Goal: Task Accomplishment & Management: Use online tool/utility

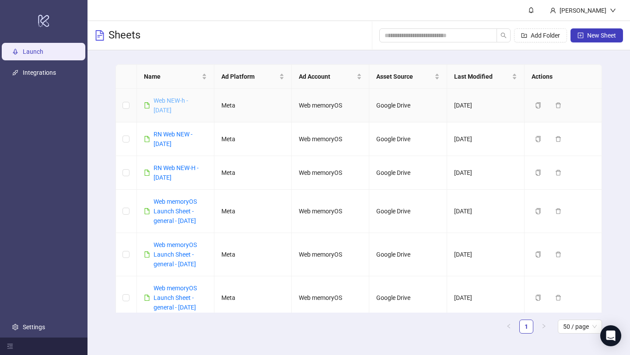
click at [171, 100] on link "Web NEW-h - [DATE]" at bounding box center [171, 105] width 35 height 17
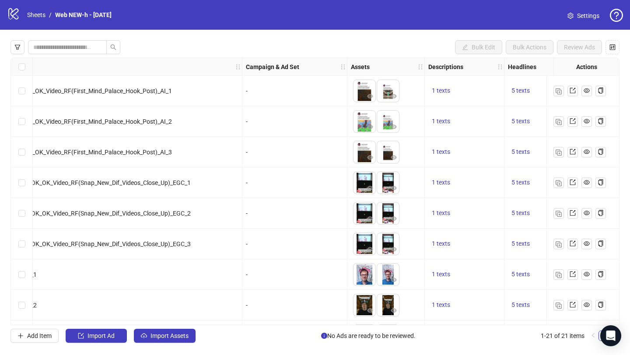
scroll to position [397, 198]
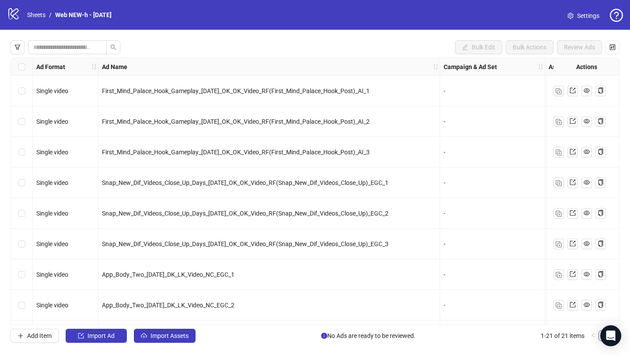
scroll to position [397, 0]
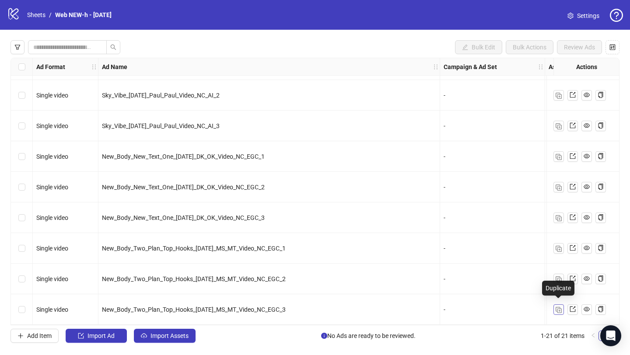
click at [560, 310] on button "button" at bounding box center [558, 310] width 11 height 11
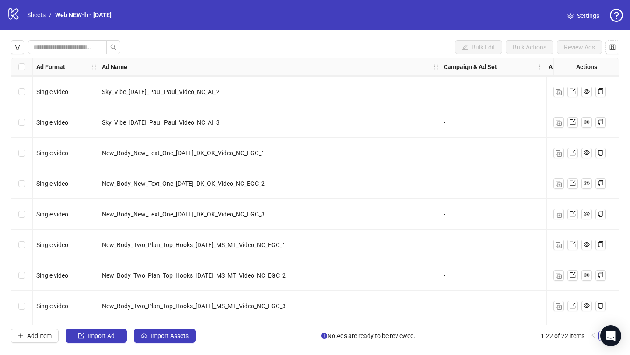
scroll to position [428, 0]
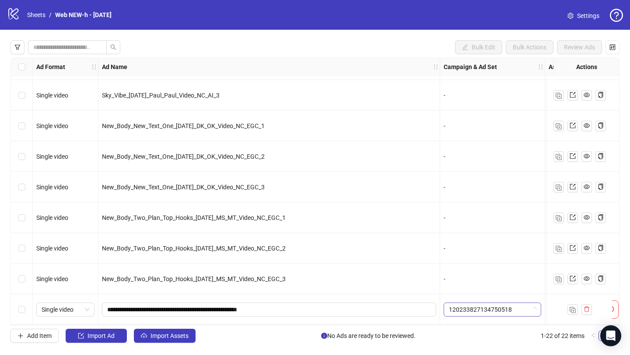
click at [478, 311] on span "120233827134750518" at bounding box center [492, 309] width 87 height 13
type input "*"
click at [306, 305] on input "**********" at bounding box center [268, 310] width 322 height 10
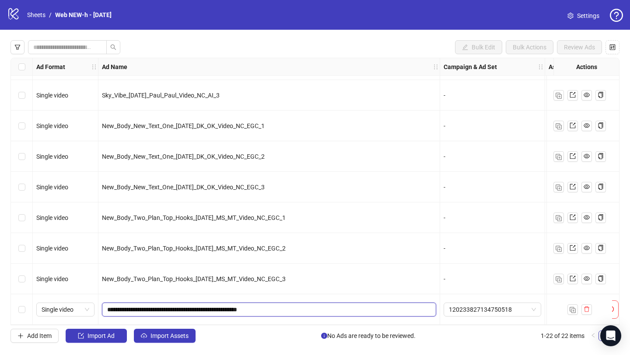
paste input "**********"
type input "**********"
click at [306, 305] on input "**********" at bounding box center [268, 310] width 322 height 10
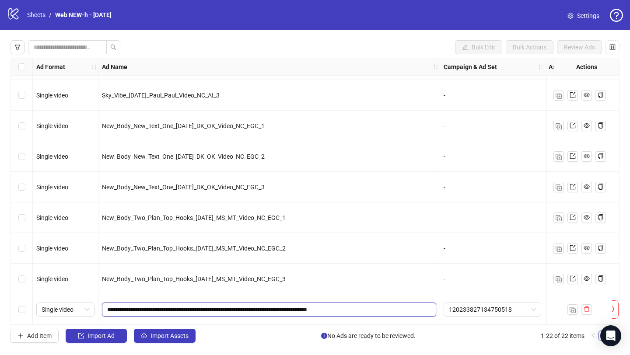
scroll to position [428, 202]
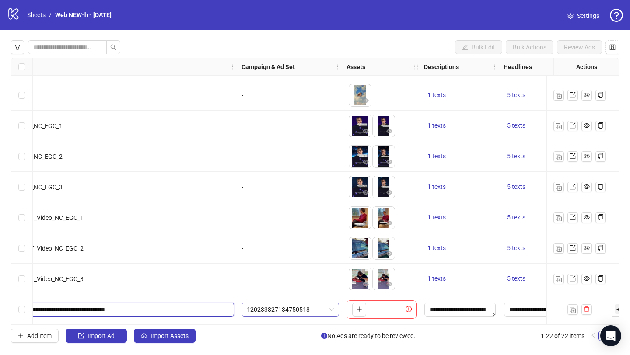
click at [304, 308] on span "120233827134750518" at bounding box center [290, 309] width 87 height 13
type input "*"
click at [360, 309] on icon "plus" at bounding box center [359, 309] width 5 height 0
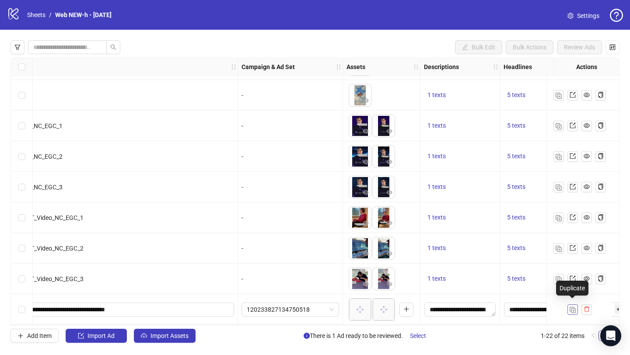
click at [572, 308] on img "button" at bounding box center [573, 310] width 6 height 6
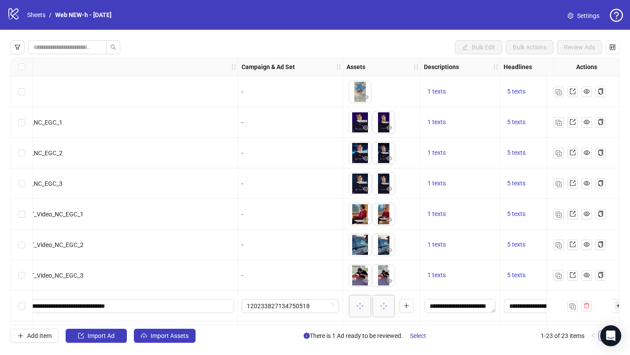
scroll to position [459, 202]
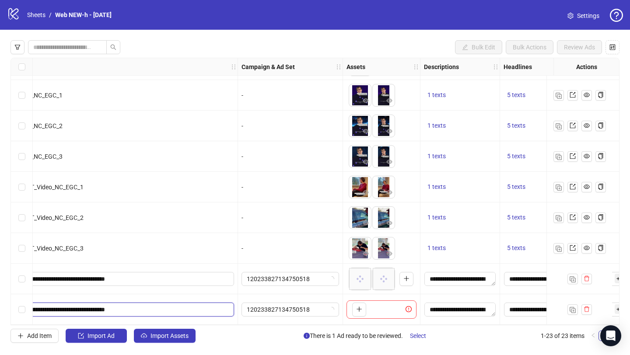
click at [179, 305] on input "**********" at bounding box center [66, 310] width 322 height 10
type input "**********"
click at [179, 305] on input "**********" at bounding box center [66, 310] width 322 height 10
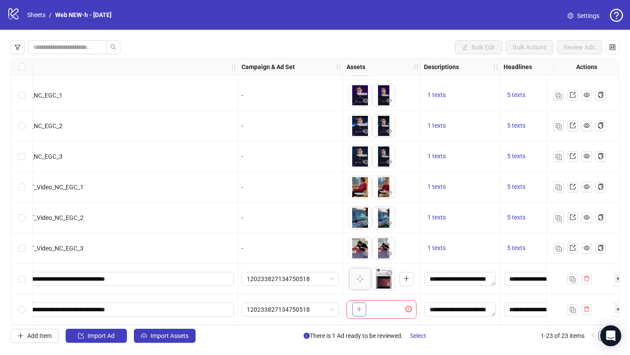
click at [361, 306] on icon "plus" at bounding box center [359, 309] width 6 height 6
click at [572, 308] on img "button" at bounding box center [573, 310] width 6 height 6
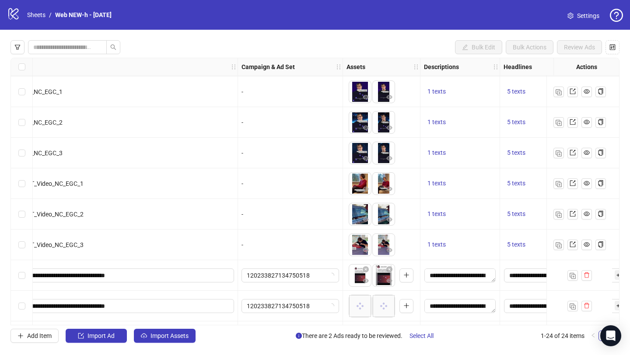
scroll to position [489, 202]
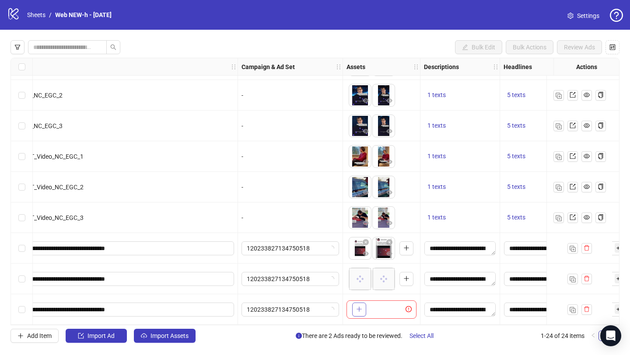
click at [357, 306] on icon "plus" at bounding box center [359, 309] width 6 height 6
click at [173, 312] on span "**********" at bounding box center [67, 310] width 334 height 14
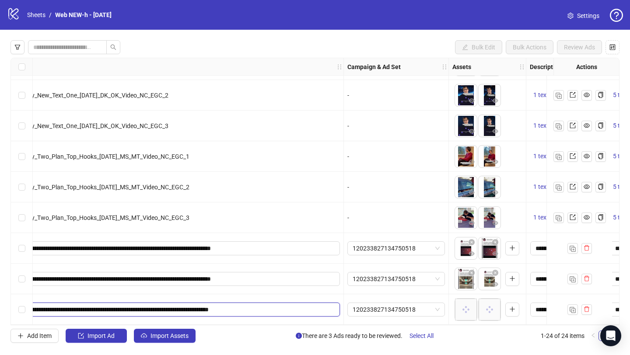
type input "**********"
click at [351, 294] on div "120233827134750518" at bounding box center [396, 309] width 105 height 31
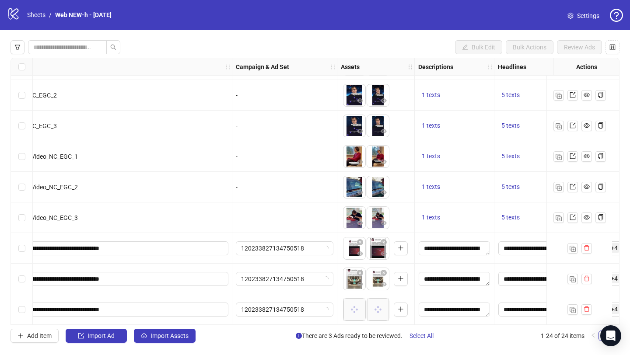
scroll to position [489, 232]
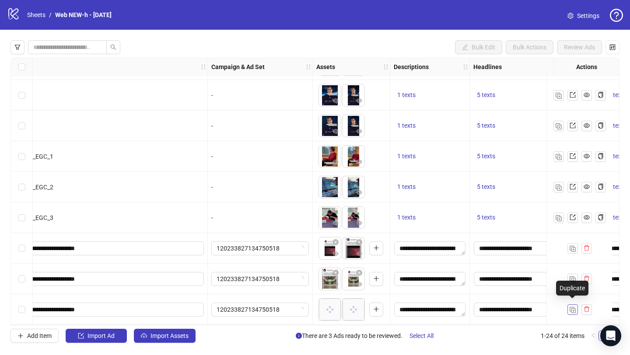
click at [574, 309] on img "button" at bounding box center [573, 310] width 6 height 6
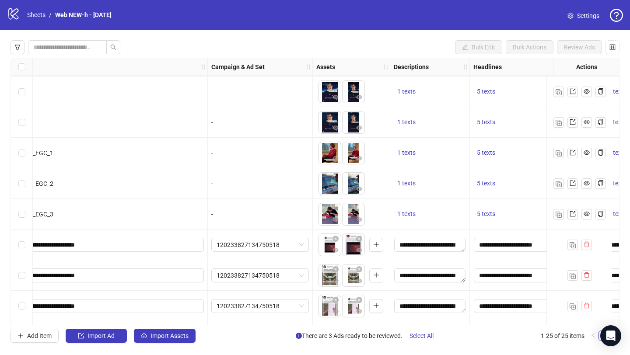
scroll to position [520, 232]
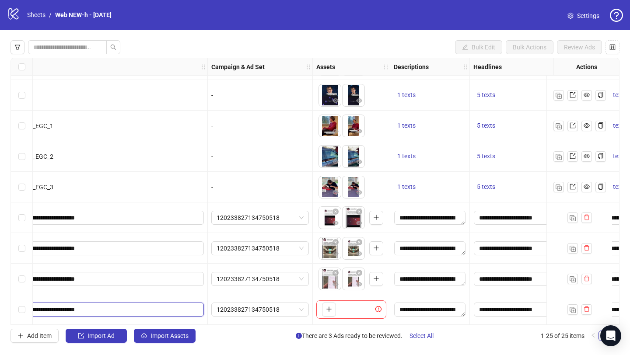
click at [128, 305] on input "**********" at bounding box center [36, 310] width 322 height 10
click at [137, 306] on input "**********" at bounding box center [36, 310] width 322 height 10
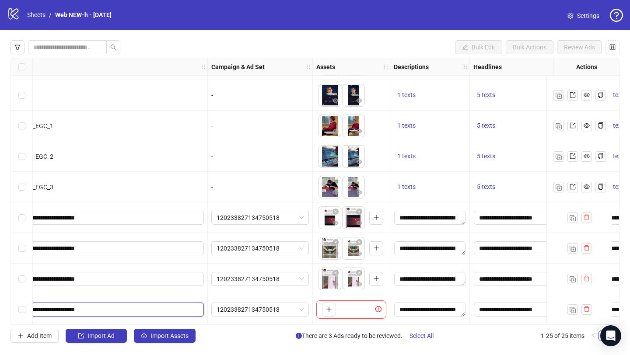
click at [137, 306] on input "**********" at bounding box center [36, 310] width 322 height 10
paste input "text"
type input "**********"
click at [119, 305] on input "**********" at bounding box center [36, 310] width 322 height 10
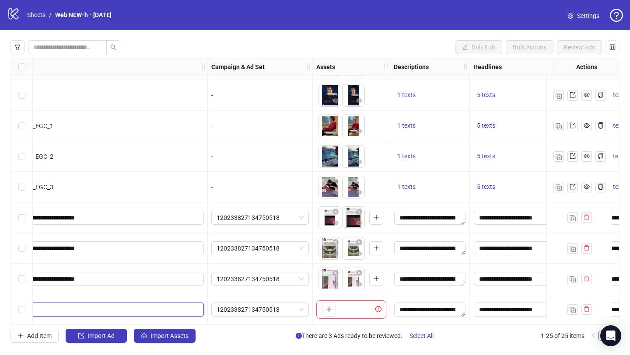
click at [119, 305] on input "**********" at bounding box center [36, 310] width 322 height 10
click at [333, 305] on button "button" at bounding box center [329, 310] width 14 height 14
click at [571, 308] on img "button" at bounding box center [573, 310] width 6 height 6
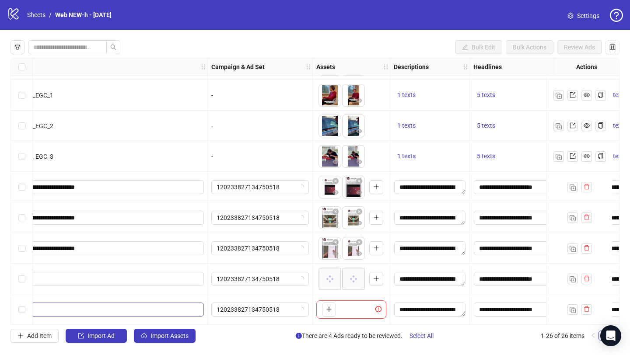
click at [114, 312] on span "**********" at bounding box center [37, 310] width 334 height 14
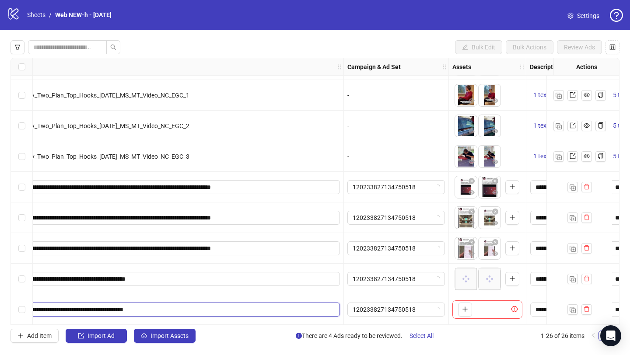
type input "**********"
click at [469, 308] on button "button" at bounding box center [465, 310] width 14 height 14
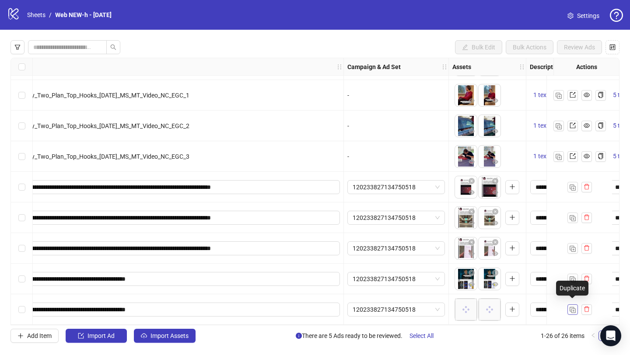
click at [572, 308] on img "button" at bounding box center [573, 310] width 6 height 6
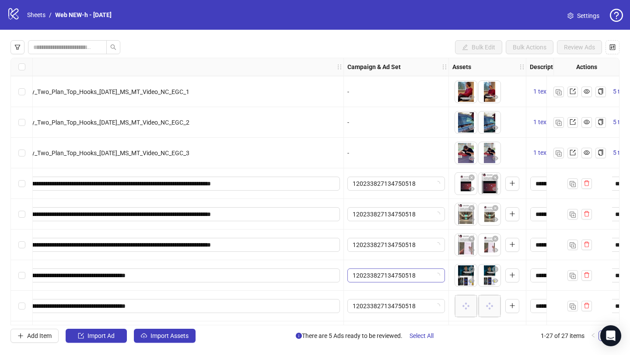
scroll to position [581, 96]
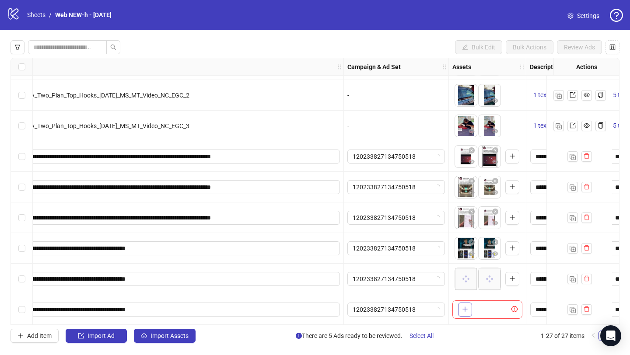
click at [461, 307] on button "button" at bounding box center [465, 310] width 14 height 14
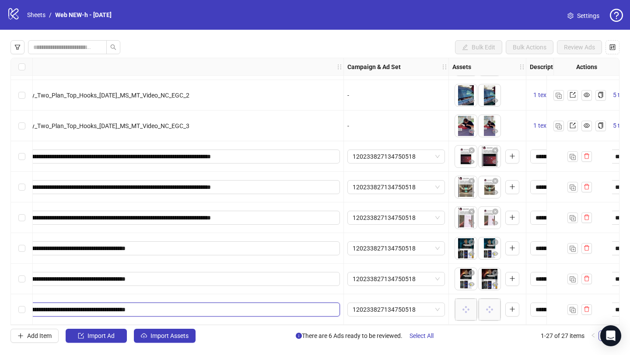
click at [197, 306] on input "**********" at bounding box center [172, 310] width 322 height 10
type input "**********"
click at [237, 336] on div "Add Item Import Ad Import Assets There are 6 Ads ready to be reviewed. Select A…" at bounding box center [315, 336] width 609 height 14
drag, startPoint x: 489, startPoint y: 161, endPoint x: 469, endPoint y: 160, distance: 20.1
click at [469, 160] on body "logo/logo-mobile Sheets / Web NEW-h - 01.10.25 Settings Bulk Edit Bulk Actions …" at bounding box center [315, 177] width 630 height 355
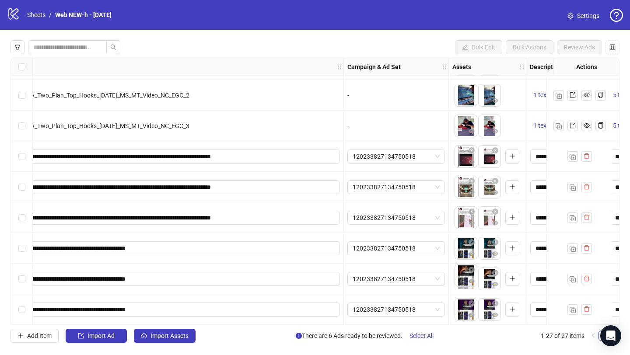
drag, startPoint x: 488, startPoint y: 283, endPoint x: 468, endPoint y: 283, distance: 20.1
click at [468, 283] on body "logo/logo-mobile Sheets / Web NEW-h - 01.10.25 Settings Bulk Edit Bulk Actions …" at bounding box center [315, 177] width 630 height 355
click at [571, 308] on img "button" at bounding box center [573, 310] width 6 height 6
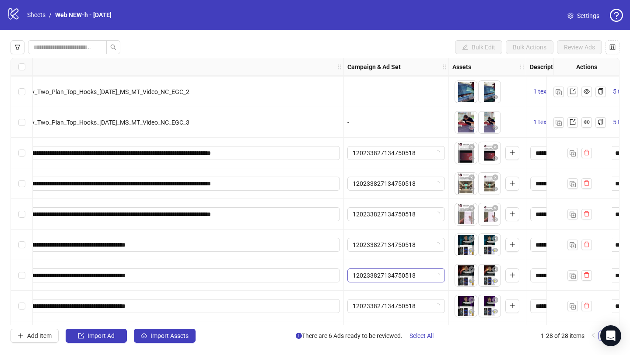
scroll to position [612, 96]
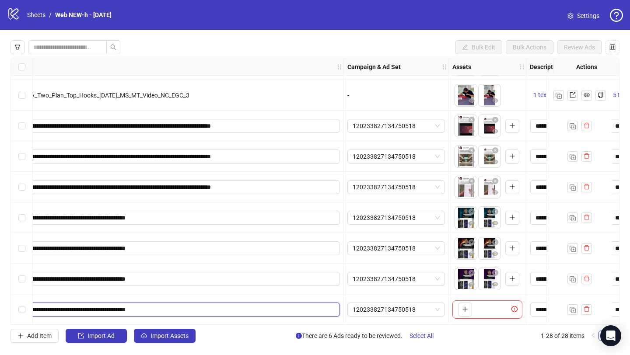
click at [166, 308] on input "**********" at bounding box center [172, 310] width 322 height 10
paste input "text"
type input "**********"
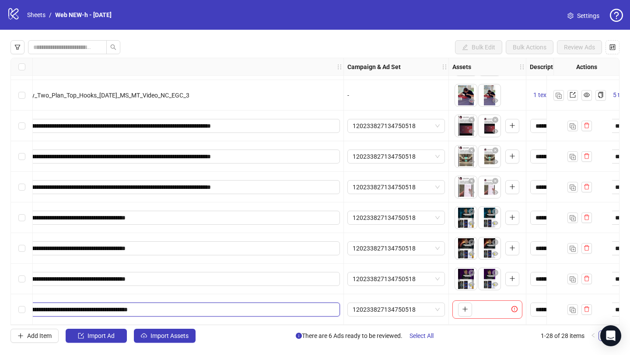
click at [166, 308] on input "**********" at bounding box center [172, 310] width 322 height 10
click at [470, 305] on button "button" at bounding box center [465, 310] width 14 height 14
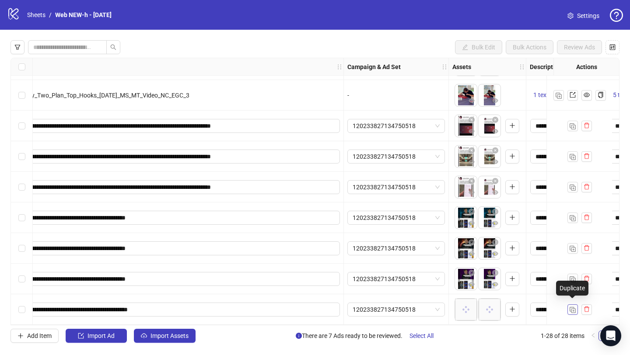
click at [570, 307] on img "button" at bounding box center [573, 310] width 6 height 6
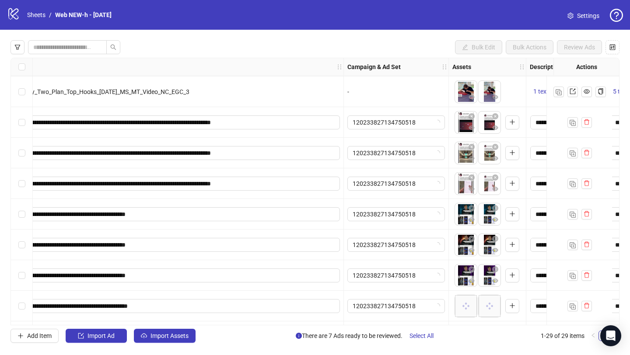
scroll to position [642, 96]
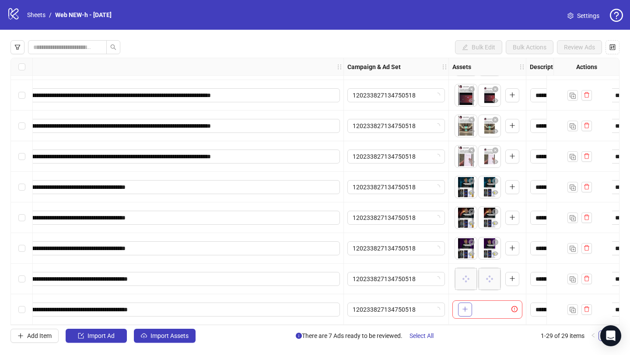
click at [466, 307] on icon "plus" at bounding box center [465, 309] width 6 height 6
click at [575, 307] on img "button" at bounding box center [573, 310] width 6 height 6
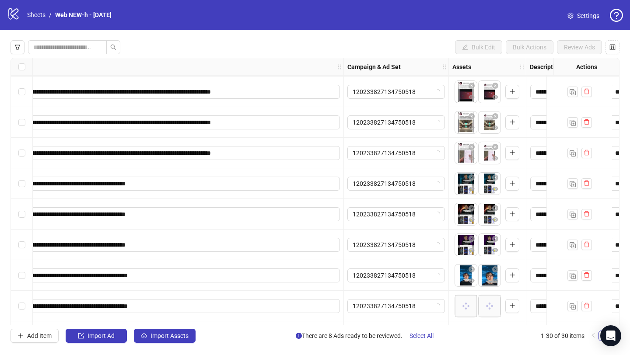
scroll to position [673, 96]
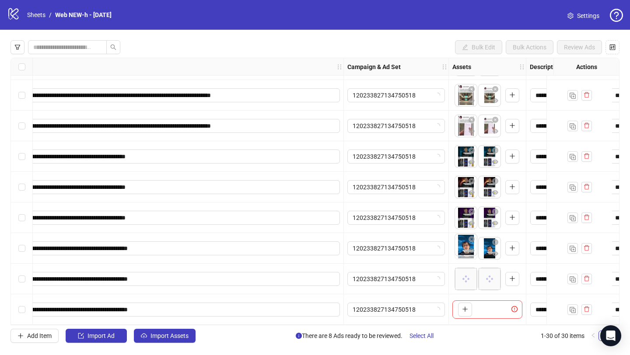
drag, startPoint x: 490, startPoint y: 246, endPoint x: 470, endPoint y: 246, distance: 19.7
click at [470, 246] on body "**********" at bounding box center [315, 177] width 630 height 355
click at [464, 308] on icon "plus" at bounding box center [465, 309] width 6 height 6
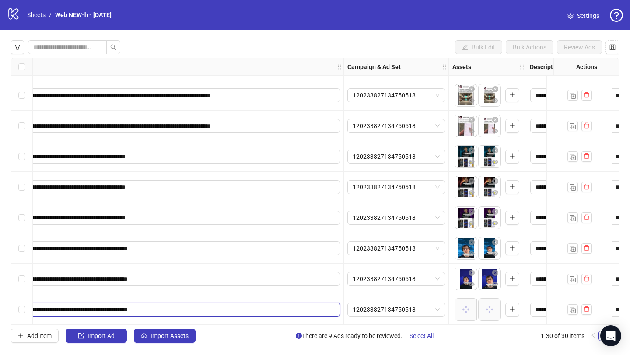
click at [261, 308] on input "**********" at bounding box center [172, 310] width 322 height 10
type input "**********"
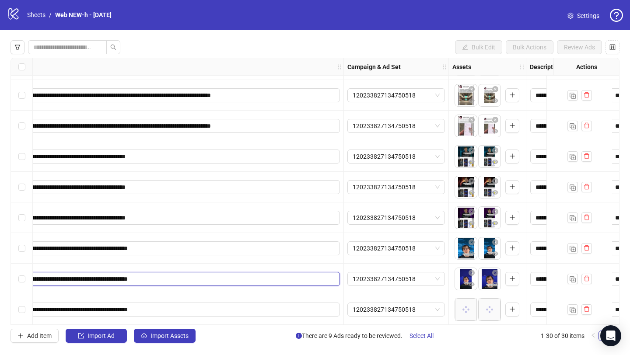
click at [238, 274] on input "**********" at bounding box center [172, 279] width 322 height 10
type input "**********"
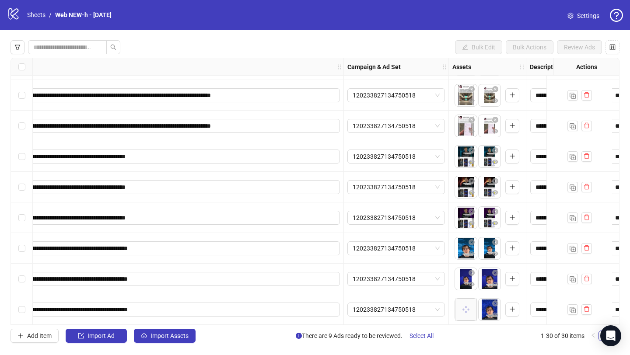
click at [242, 344] on div "**********" at bounding box center [315, 192] width 630 height 324
drag, startPoint x: 489, startPoint y: 309, endPoint x: 471, endPoint y: 309, distance: 17.9
click at [471, 309] on body "**********" at bounding box center [315, 177] width 630 height 355
drag, startPoint x: 489, startPoint y: 281, endPoint x: 467, endPoint y: 281, distance: 21.4
click at [467, 281] on body "**********" at bounding box center [315, 177] width 630 height 355
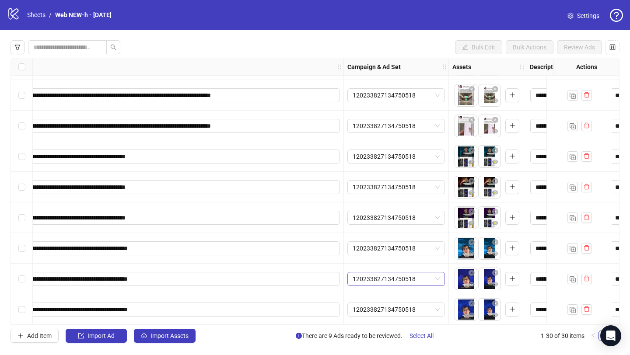
click at [371, 279] on span "120233827134750518" at bounding box center [396, 279] width 87 height 13
type input "**"
click at [256, 330] on div "Add Item Import Ad Import Assets There are 9 Ads ready to be reviewed. Select A…" at bounding box center [315, 336] width 609 height 14
click at [15, 15] on icon "logo/logo-mobile" at bounding box center [13, 13] width 13 height 13
click at [570, 13] on icon "setting" at bounding box center [570, 16] width 6 height 6
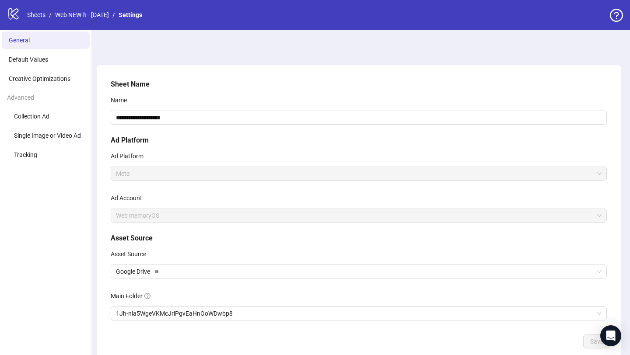
click at [13, 14] on icon "logo/logo-mobile" at bounding box center [13, 13] width 13 height 13
click at [33, 16] on link "Sheets" at bounding box center [36, 15] width 22 height 10
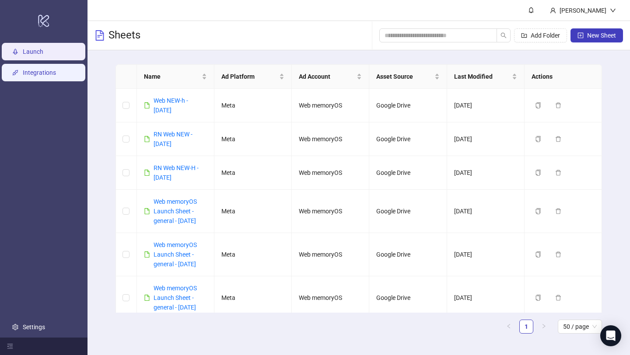
click at [47, 72] on link "Integrations" at bounding box center [39, 72] width 33 height 7
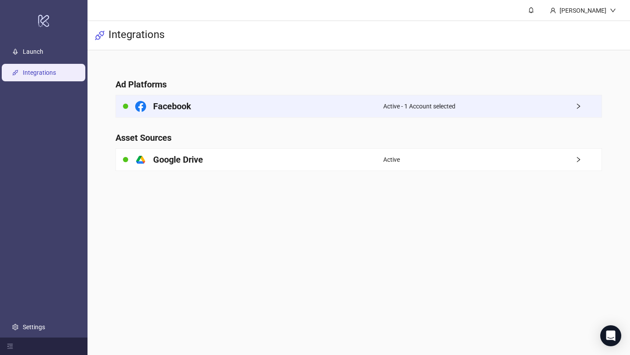
click at [165, 108] on h4 "Facebook" at bounding box center [172, 106] width 38 height 12
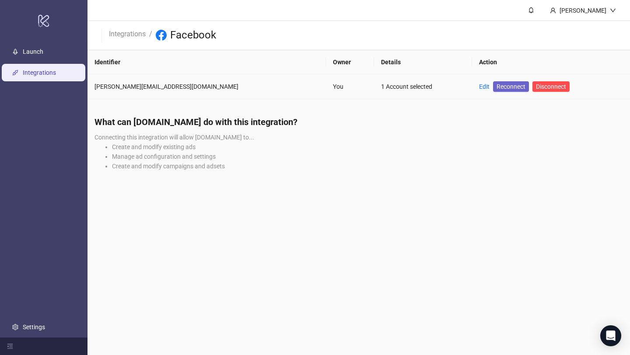
click at [497, 90] on span "Reconnect" at bounding box center [511, 87] width 29 height 10
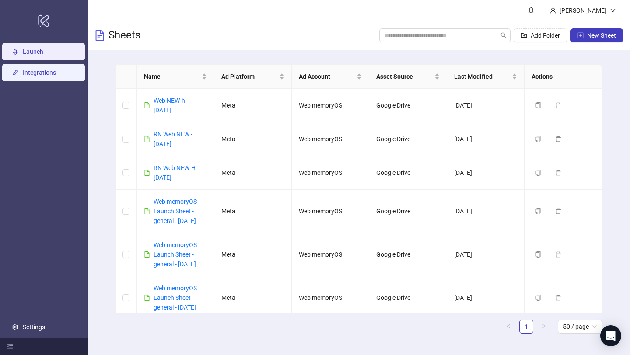
click at [49, 71] on link "Integrations" at bounding box center [39, 72] width 33 height 7
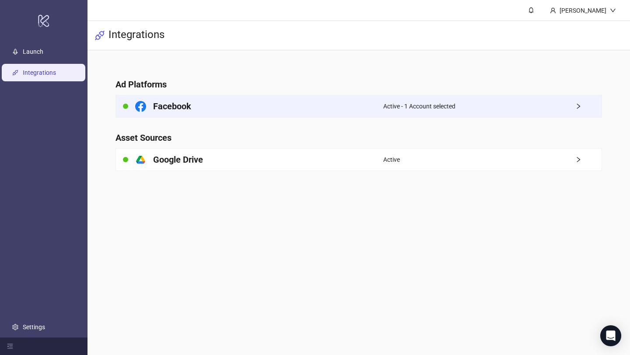
click at [542, 101] on div "Active - 1 Account selected" at bounding box center [492, 106] width 219 height 22
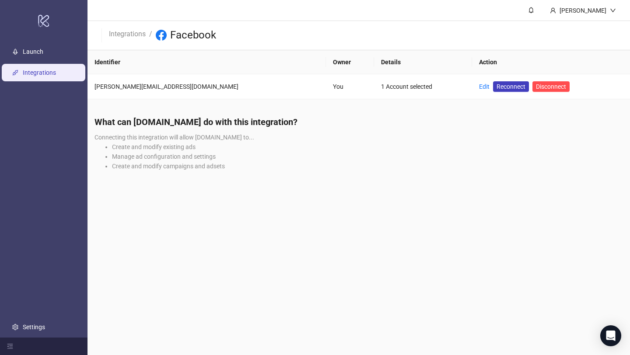
click at [236, 138] on div "What can Kitchn.io do with this integration? Connecting this integration will a…" at bounding box center [359, 146] width 543 height 75
click at [26, 329] on link "Settings" at bounding box center [34, 327] width 22 height 7
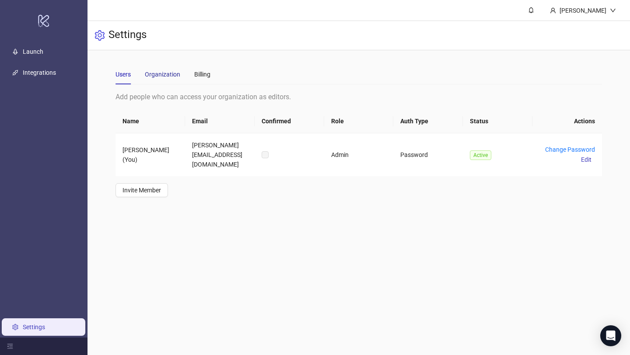
click at [157, 79] on div "Organization" at bounding box center [162, 75] width 35 height 10
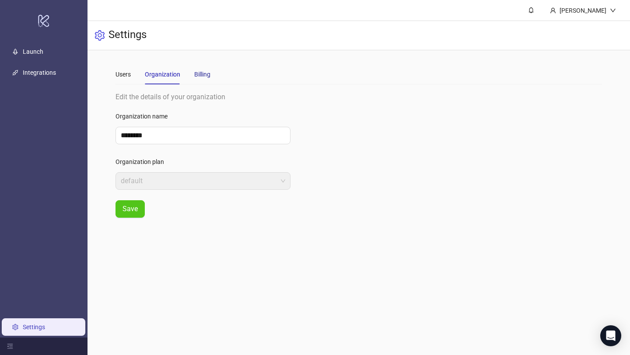
click at [205, 77] on div "Billing" at bounding box center [202, 75] width 16 height 10
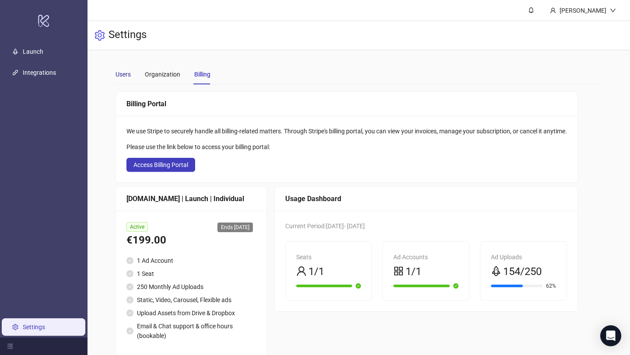
click at [123, 77] on div "Users" at bounding box center [123, 75] width 15 height 10
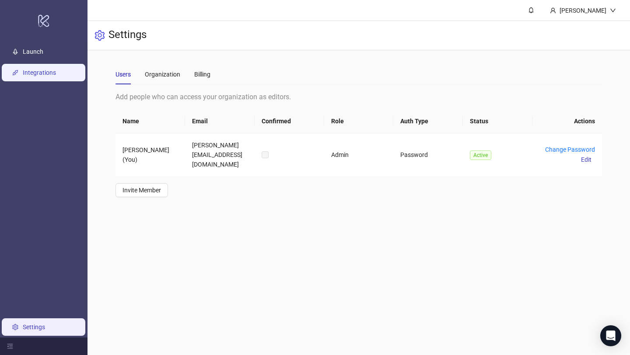
click at [46, 69] on link "Integrations" at bounding box center [39, 72] width 33 height 7
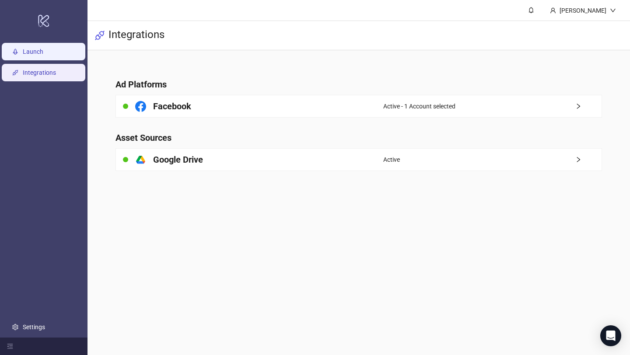
click at [41, 54] on link "Launch" at bounding box center [33, 51] width 21 height 7
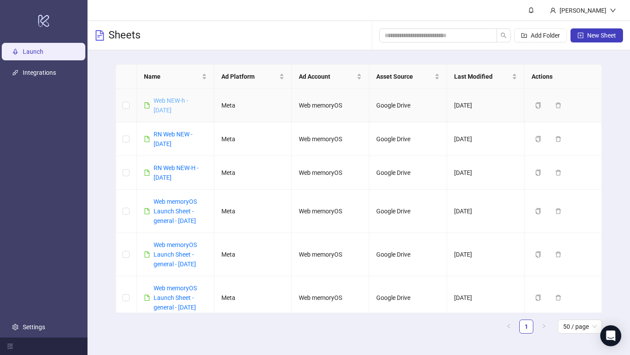
click at [179, 98] on link "Web NEW-h - [DATE]" at bounding box center [171, 105] width 35 height 17
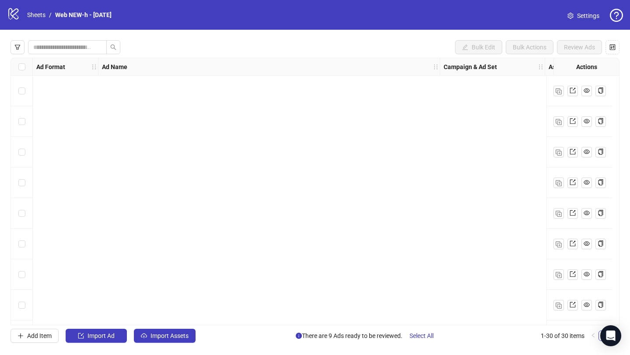
scroll to position [673, 0]
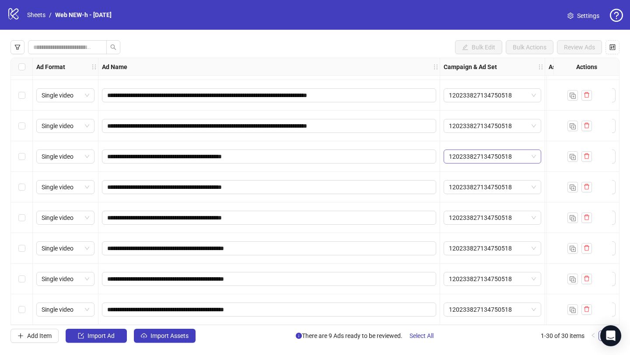
click at [516, 155] on span "120233827134750518" at bounding box center [492, 156] width 87 height 13
click at [531, 155] on span "120233827134750518" at bounding box center [492, 156] width 87 height 13
click at [18, 17] on icon at bounding box center [13, 13] width 10 height 11
click at [12, 16] on icon at bounding box center [13, 13] width 10 height 11
click at [30, 14] on link "Sheets" at bounding box center [36, 15] width 22 height 10
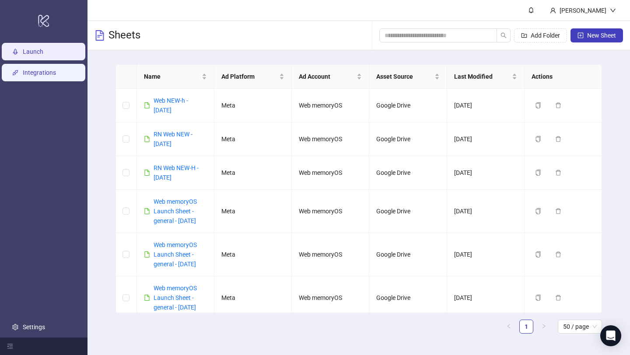
click at [35, 76] on link "Integrations" at bounding box center [39, 72] width 33 height 7
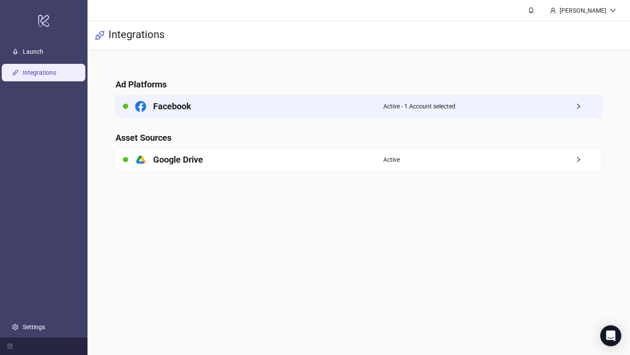
click at [578, 107] on icon "right" at bounding box center [578, 106] width 6 height 6
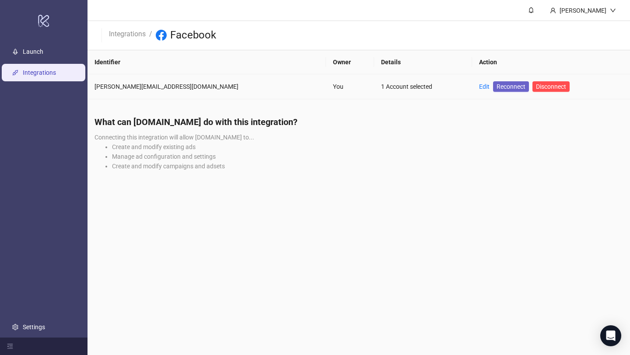
click at [497, 87] on span "Reconnect" at bounding box center [511, 87] width 29 height 10
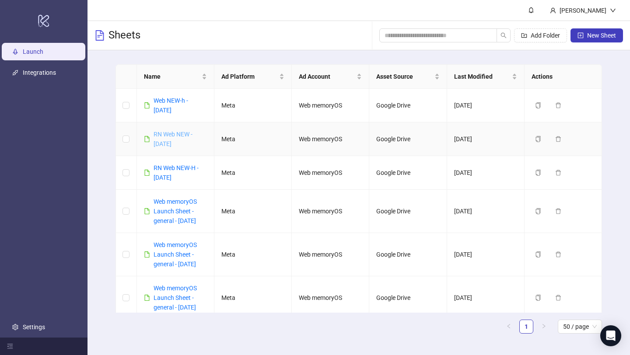
click at [167, 137] on link "RN Web NEW - [DATE]" at bounding box center [173, 139] width 39 height 17
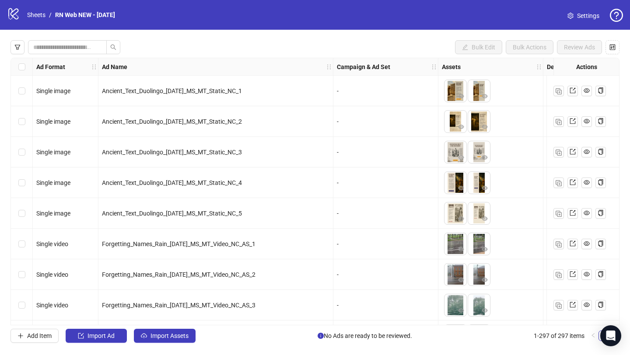
click at [268, 171] on div "Ad Format Ad Name Campaign & Ad Set Assets Descriptions Headlines Primary Texts…" at bounding box center [315, 192] width 609 height 268
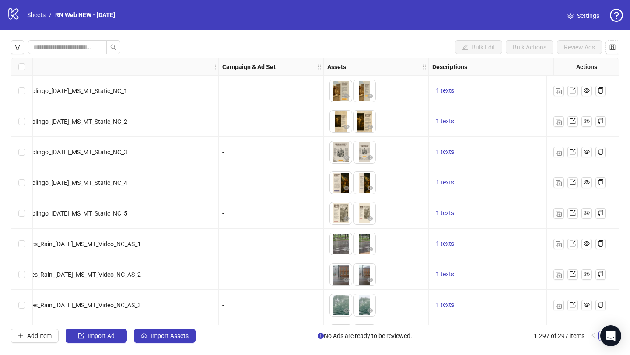
click at [221, 187] on div "Ad Format Ad Name Campaign & Ad Set Assets Descriptions Headlines Primary Texts…" at bounding box center [315, 192] width 609 height 268
click at [15, 10] on icon at bounding box center [13, 13] width 10 height 11
click at [36, 15] on link "Sheets" at bounding box center [36, 15] width 22 height 10
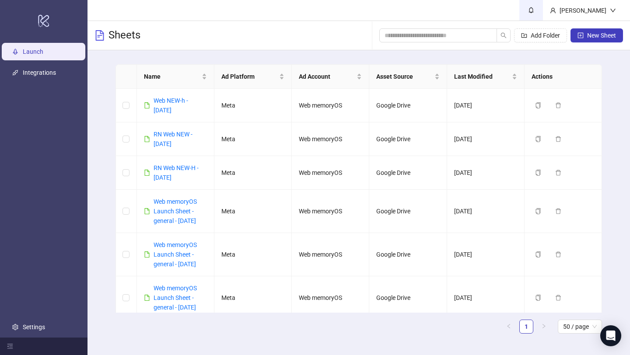
click at [534, 11] on icon "bell" at bounding box center [531, 10] width 6 height 6
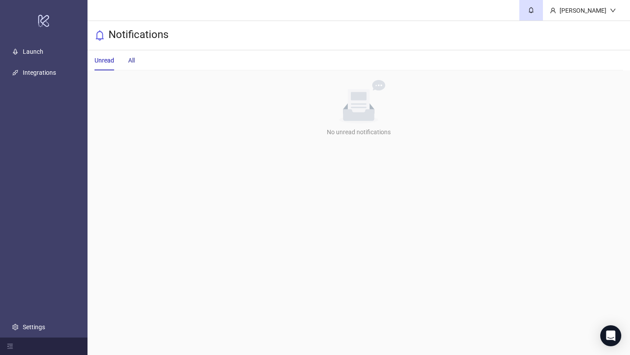
click at [132, 59] on div "All" at bounding box center [131, 61] width 7 height 10
click at [99, 59] on div "Unread" at bounding box center [105, 61] width 20 height 10
click at [43, 53] on link "Launch" at bounding box center [33, 51] width 21 height 7
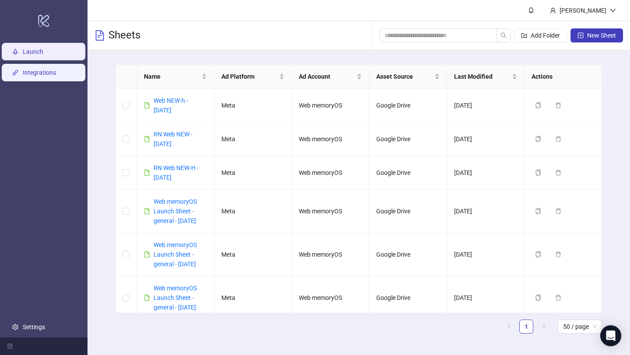
click at [52, 76] on link "Integrations" at bounding box center [39, 72] width 33 height 7
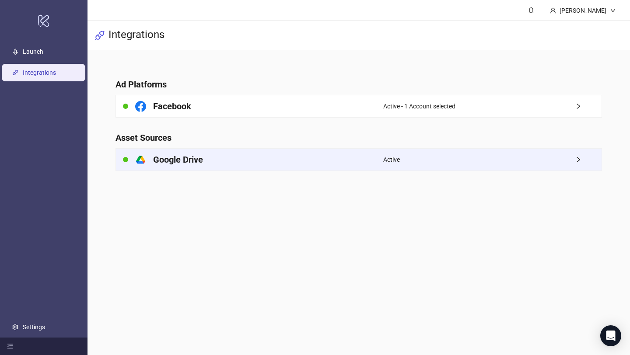
click at [185, 153] on div "platform/google_drive Google Drive" at bounding box center [249, 160] width 267 height 22
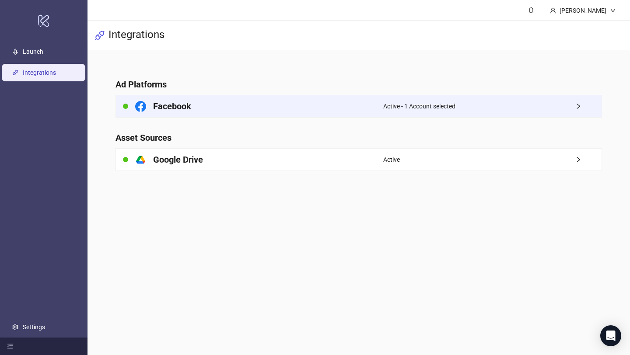
click at [261, 116] on div "Facebook" at bounding box center [249, 106] width 267 height 22
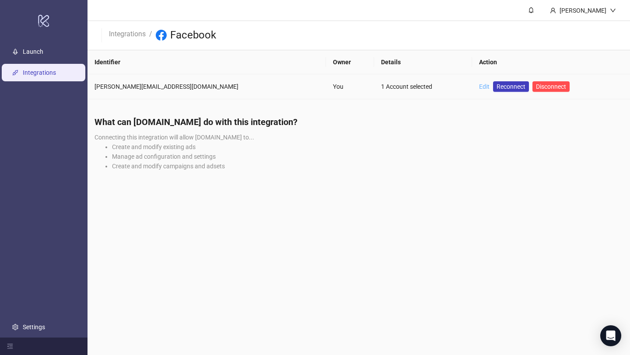
click at [479, 88] on link "Edit" at bounding box center [484, 86] width 11 height 7
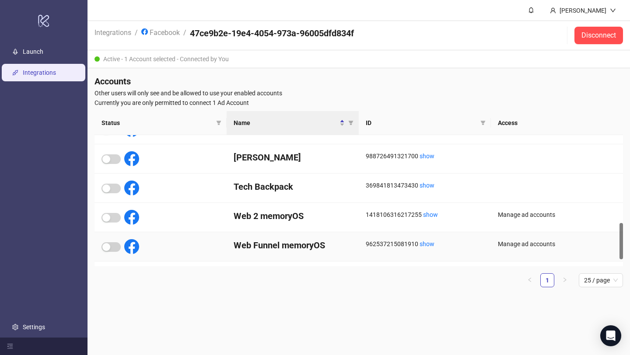
scroll to position [338, 0]
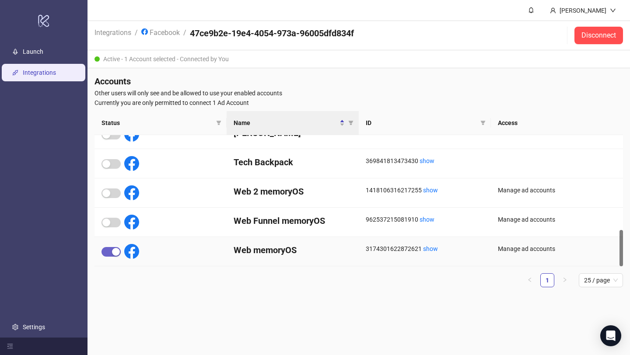
click at [118, 250] on div "button" at bounding box center [116, 252] width 8 height 8
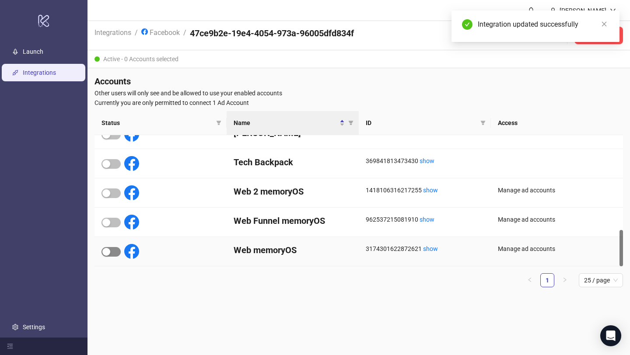
click at [116, 252] on span "button" at bounding box center [111, 252] width 19 height 10
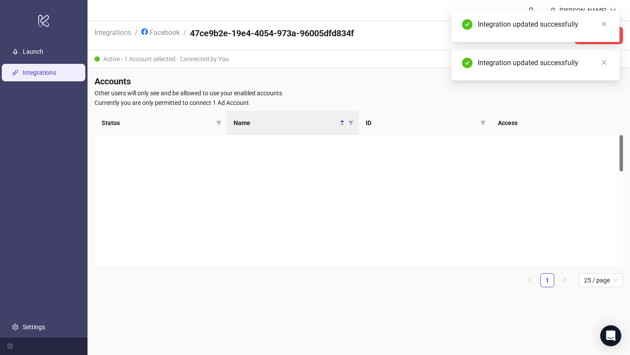
scroll to position [0, 0]
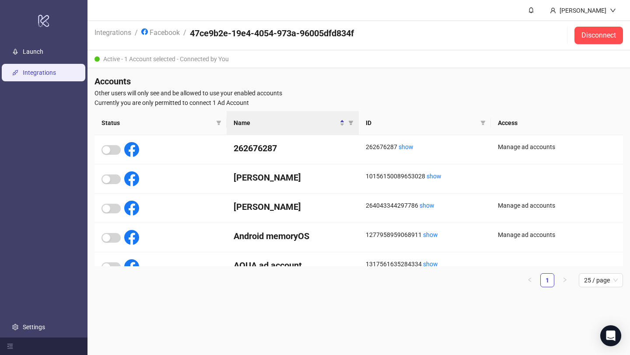
click at [56, 70] on link "Integrations" at bounding box center [39, 72] width 33 height 7
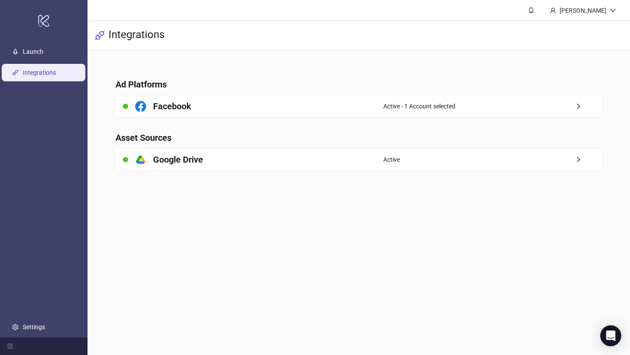
click at [56, 70] on link "Integrations" at bounding box center [39, 72] width 33 height 7
click at [42, 54] on link "Launch" at bounding box center [33, 51] width 21 height 7
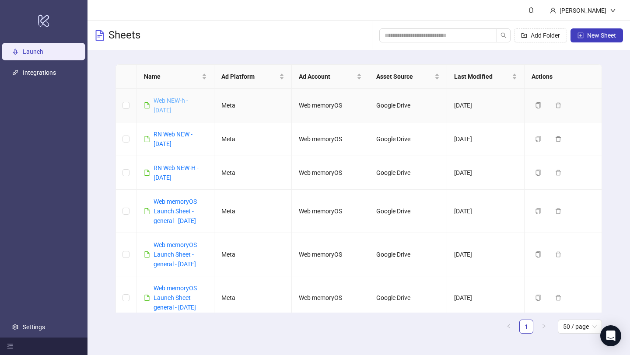
click at [166, 112] on link "Web NEW-h - [DATE]" at bounding box center [171, 105] width 35 height 17
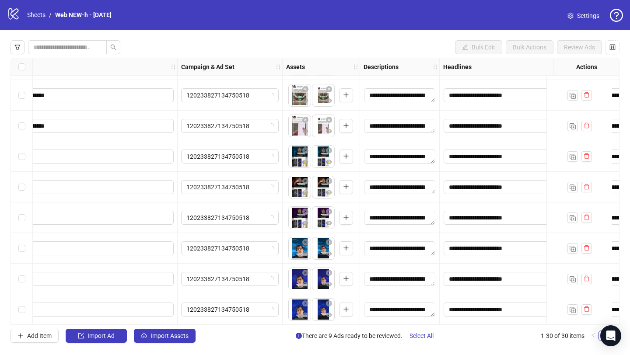
scroll to position [673, 172]
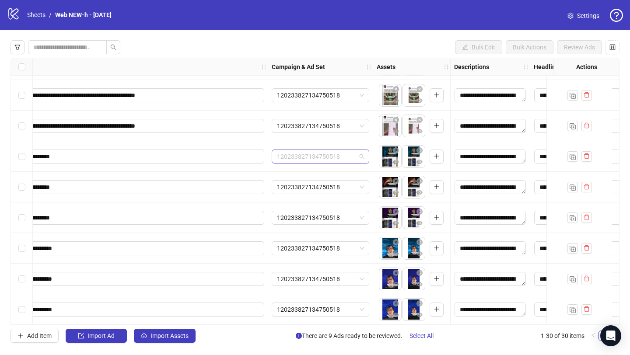
click at [346, 154] on span "120233827134750518" at bounding box center [320, 156] width 87 height 13
click at [347, 154] on span "120233827134750518" at bounding box center [320, 156] width 87 height 13
click at [358, 154] on span "120233827134750518" at bounding box center [320, 156] width 87 height 13
type input "*****"
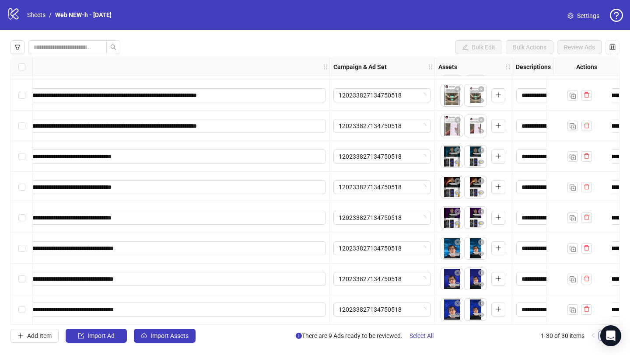
scroll to position [673, 283]
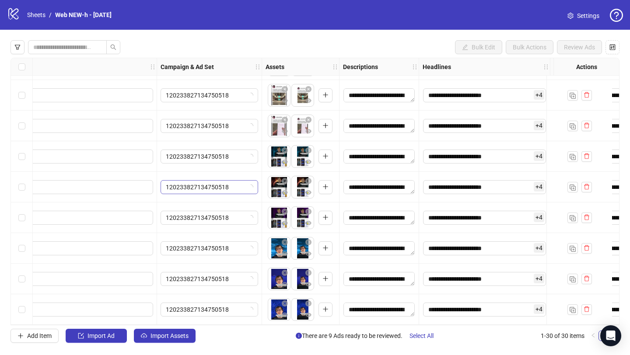
click at [191, 188] on span "120233827134750518" at bounding box center [209, 187] width 87 height 13
click at [252, 215] on span "120233827134750518" at bounding box center [209, 217] width 87 height 13
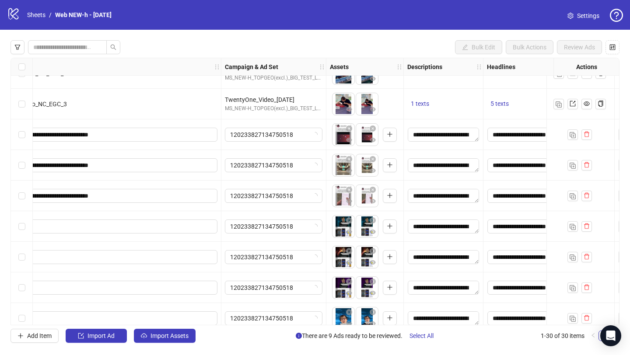
scroll to position [566, 219]
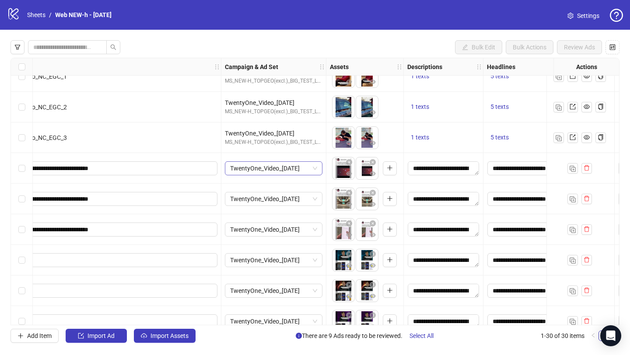
click at [314, 170] on span "TwentyOne_Video_[DATE]" at bounding box center [273, 168] width 87 height 13
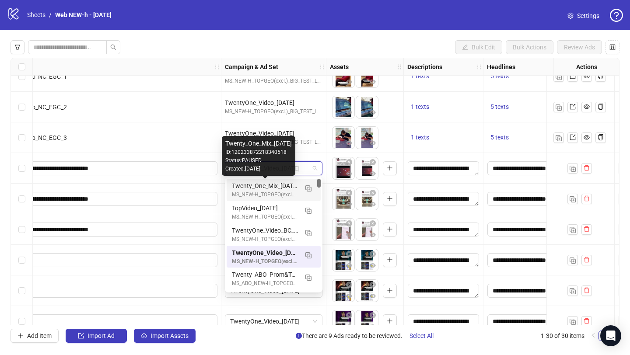
click at [278, 189] on div "Twenty_One_Mix_[DATE]" at bounding box center [265, 186] width 66 height 10
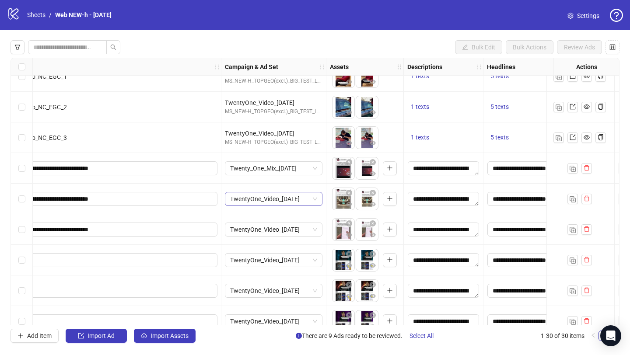
click at [303, 199] on span "TwentyOne_Video_[DATE]" at bounding box center [273, 199] width 87 height 13
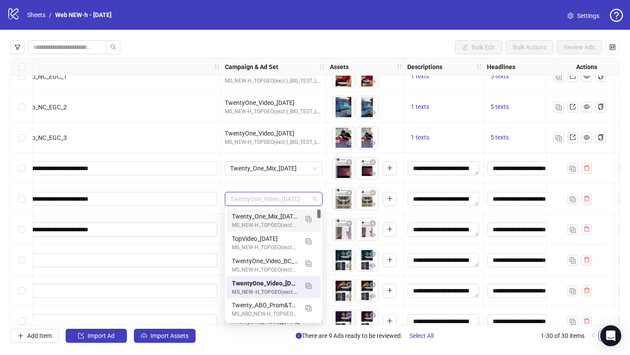
click at [278, 223] on div "MS_NEW-H_TOPGEO(excl.)_BIG_TEST_LC_03.10.2025" at bounding box center [265, 225] width 66 height 8
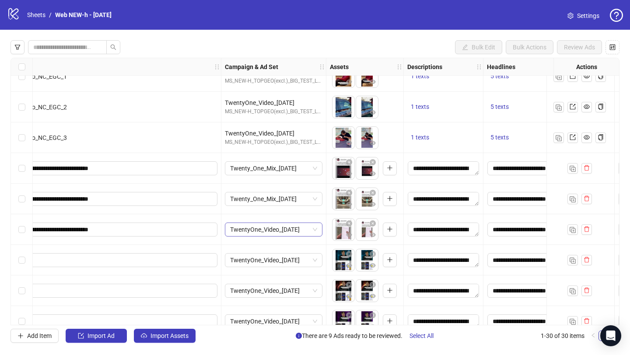
click at [283, 232] on span "TwentyOne_Video_02.10.2025" at bounding box center [273, 229] width 87 height 13
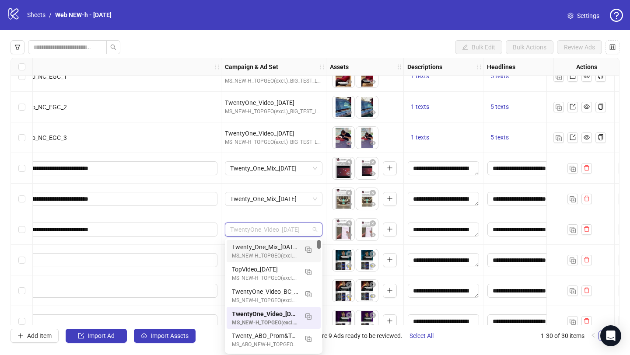
click at [276, 253] on div "MS_NEW-H_TOPGEO(excl.)_BIG_TEST_LC_03.10.2025" at bounding box center [265, 256] width 66 height 8
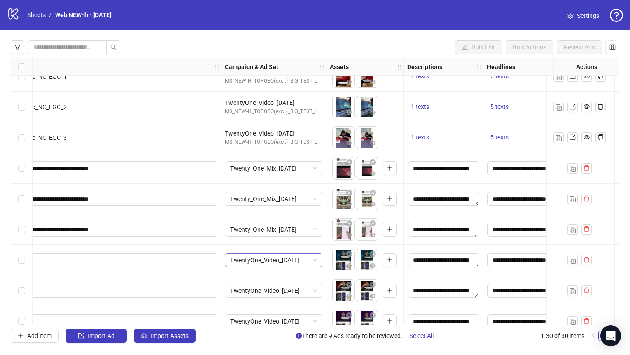
click at [282, 259] on span "TwentyOne_Video_02.10.2025" at bounding box center [273, 260] width 87 height 13
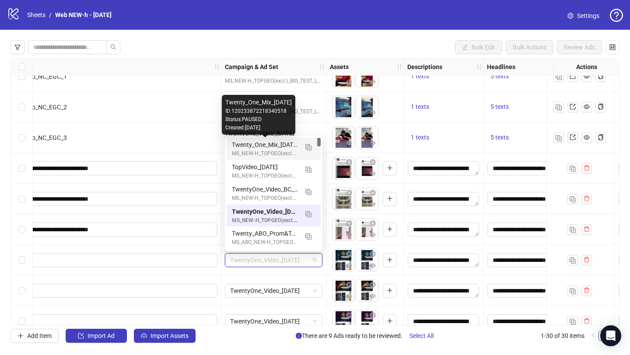
click at [276, 144] on div "Twenty_One_Mix_03.10.2025" at bounding box center [265, 145] width 66 height 10
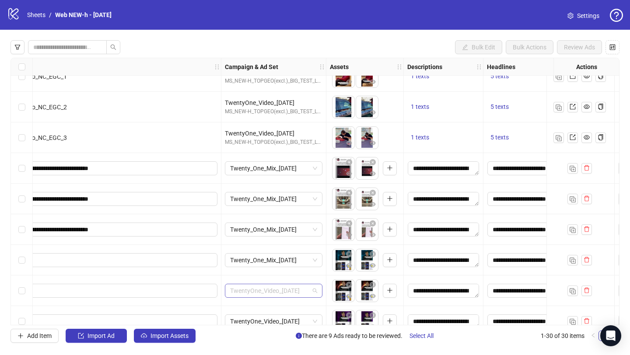
click at [302, 287] on span "TwentyOne_Video_02.10.2025" at bounding box center [273, 290] width 87 height 13
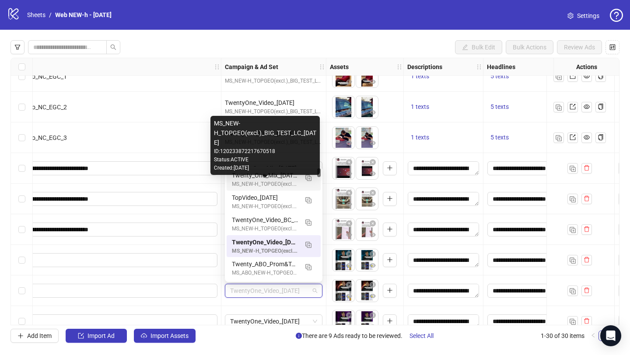
click at [270, 184] on div "MS_NEW-H_TOPGEO(excl.)_BIG_TEST_LC_03.10.2025" at bounding box center [265, 184] width 66 height 8
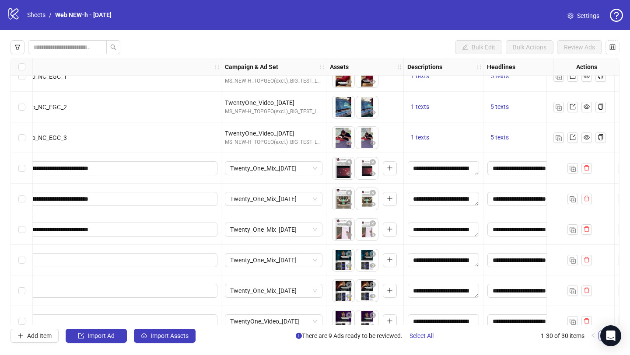
scroll to position [656, 219]
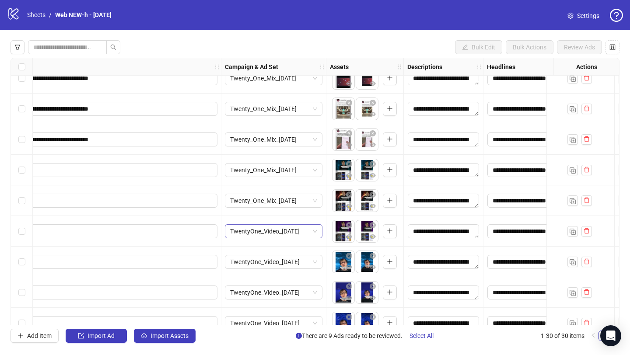
click at [292, 231] on span "TwentyOne_Video_02.10.2025" at bounding box center [273, 231] width 87 height 13
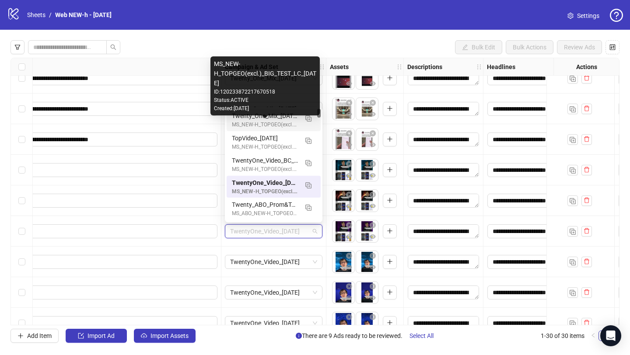
click at [285, 127] on div "MS_NEW-H_TOPGEO(excl.)_BIG_TEST_LC_03.10.2025" at bounding box center [265, 125] width 66 height 8
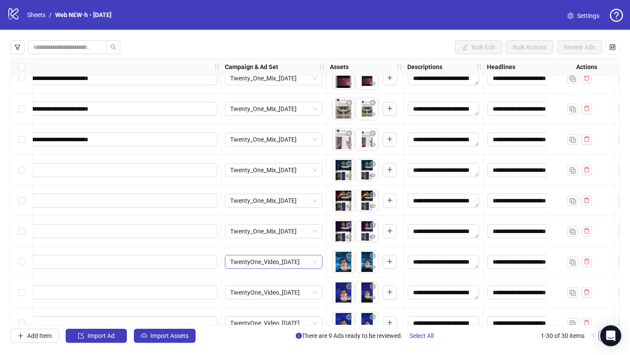
click at [294, 262] on span "TwentyOne_Video_02.10.2025" at bounding box center [273, 262] width 87 height 13
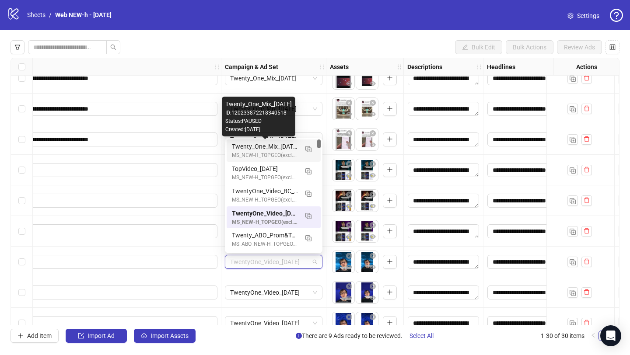
click at [269, 148] on div "Twenty_One_Mix_03.10.2025" at bounding box center [265, 147] width 66 height 10
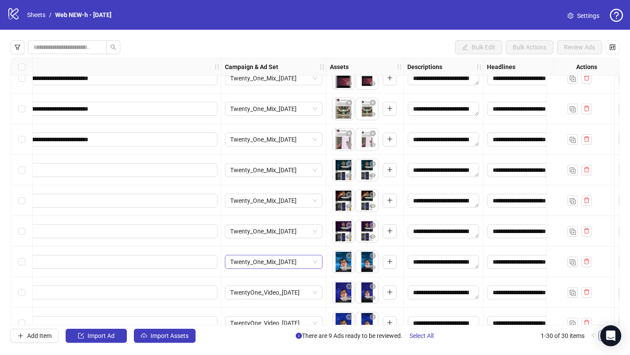
scroll to position [673, 219]
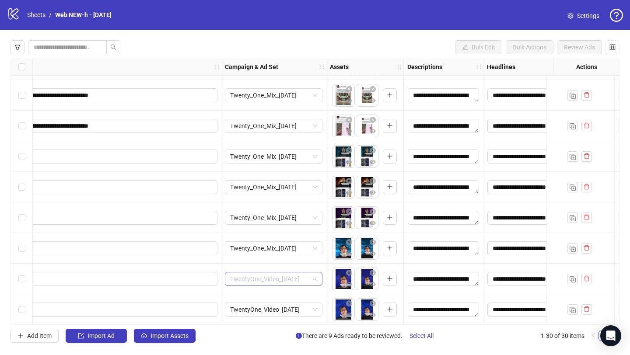
click at [275, 274] on span "TwentyOne_Video_02.10.2025" at bounding box center [273, 279] width 87 height 13
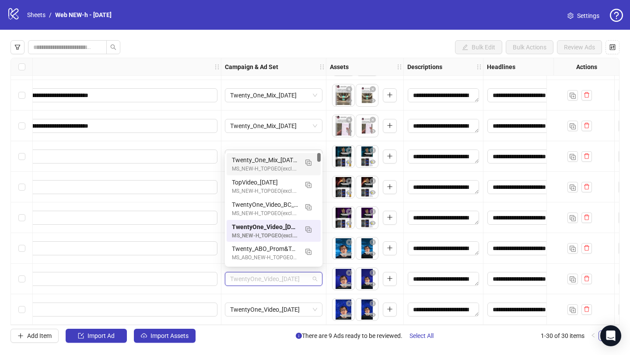
click at [270, 167] on div "MS_NEW-H_TOPGEO(excl.)_BIG_TEST_LC_03.10.2025" at bounding box center [265, 169] width 66 height 8
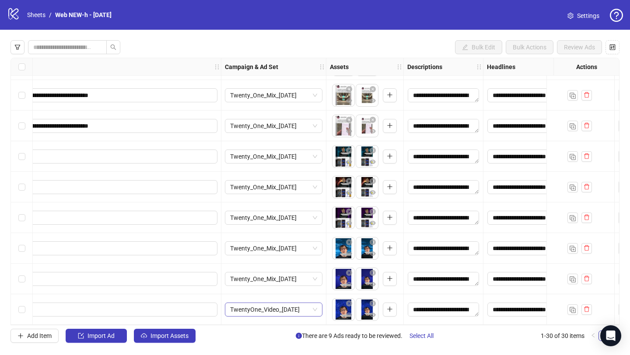
click at [268, 307] on span "TwentyOne_Video_02.10.2025" at bounding box center [273, 309] width 87 height 13
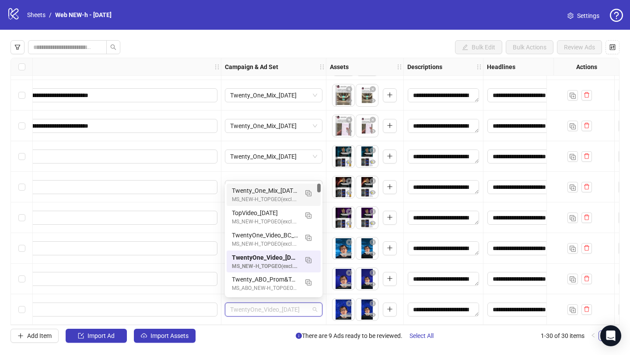
click at [266, 200] on div "MS_NEW-H_TOPGEO(excl.)_BIG_TEST_LC_03.10.2025" at bounding box center [265, 200] width 66 height 8
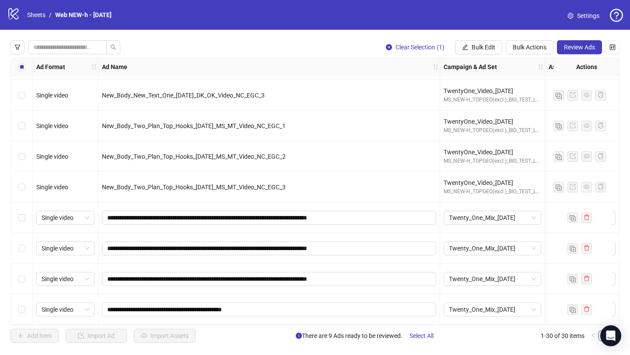
scroll to position [514, 0]
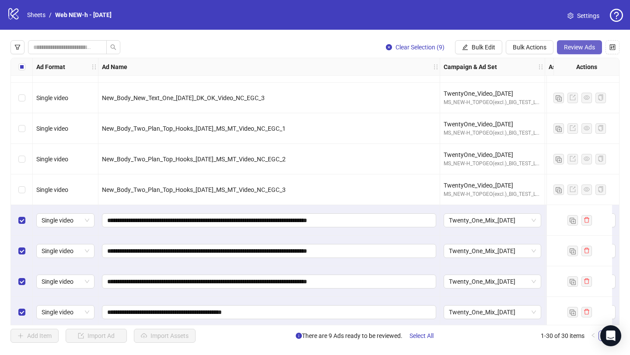
click at [575, 48] on span "Review Ads" at bounding box center [579, 47] width 31 height 7
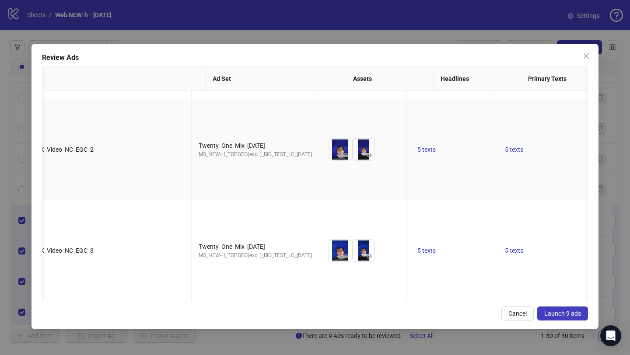
scroll to position [0, 0]
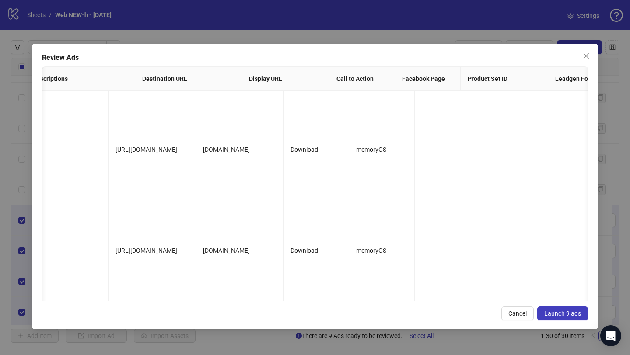
click at [559, 310] on span "Launch 9 ads" at bounding box center [562, 313] width 37 height 7
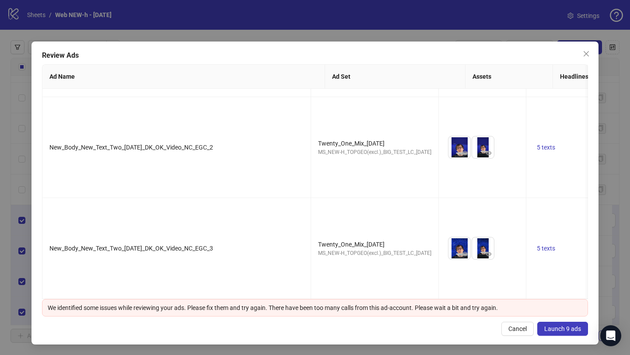
click at [552, 327] on span "Launch 9 ads" at bounding box center [562, 329] width 37 height 7
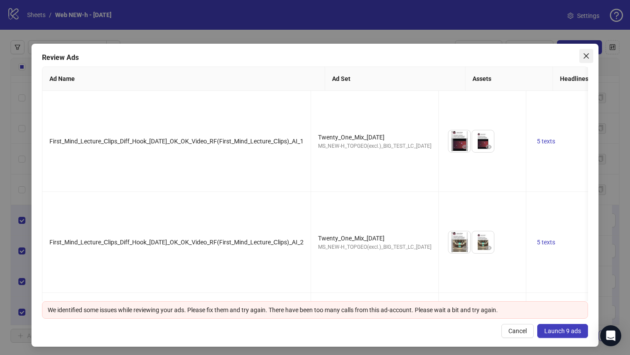
click at [585, 53] on icon "close" at bounding box center [586, 56] width 7 height 7
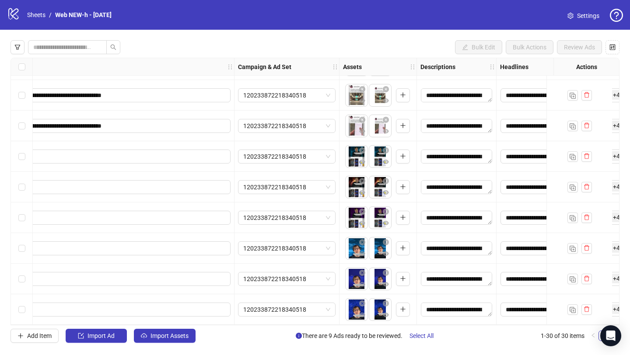
scroll to position [641, 206]
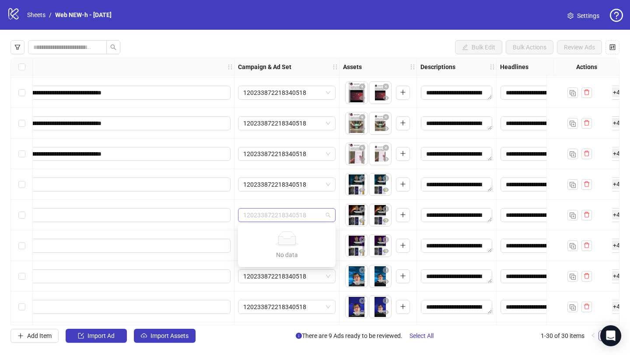
click at [326, 219] on span "120233872218340518" at bounding box center [286, 215] width 87 height 13
click at [312, 204] on div "120233872218340518" at bounding box center [287, 215] width 105 height 31
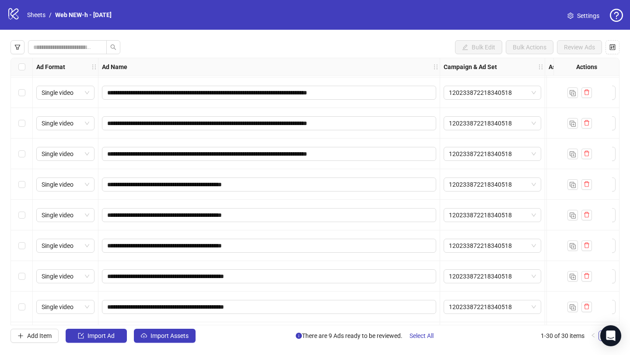
scroll to position [673, 0]
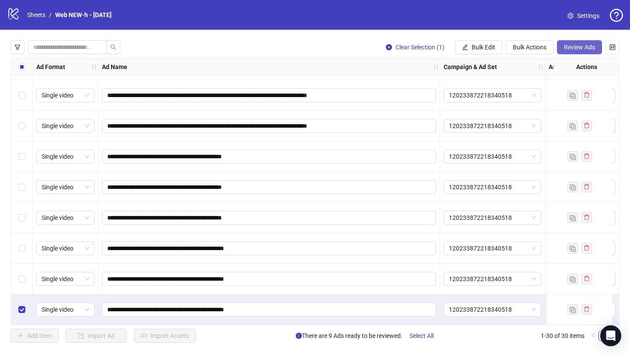
click at [577, 46] on span "Review Ads" at bounding box center [579, 47] width 31 height 7
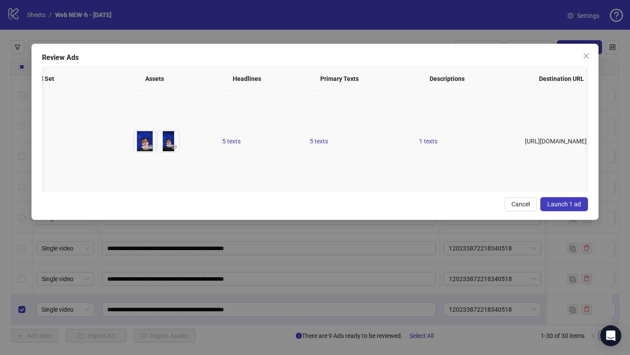
scroll to position [0, 0]
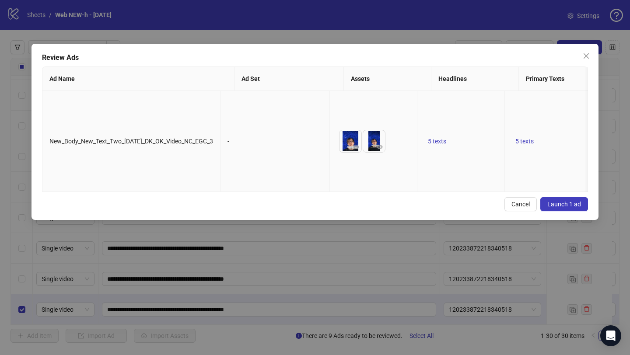
click at [237, 139] on td "-" at bounding box center [275, 141] width 109 height 101
click at [585, 54] on icon "close" at bounding box center [586, 56] width 7 height 7
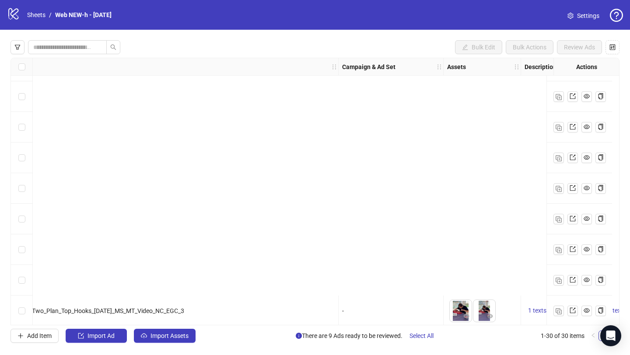
scroll to position [673, 102]
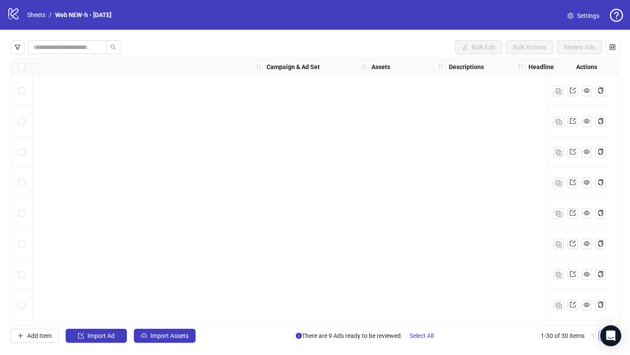
scroll to position [673, 177]
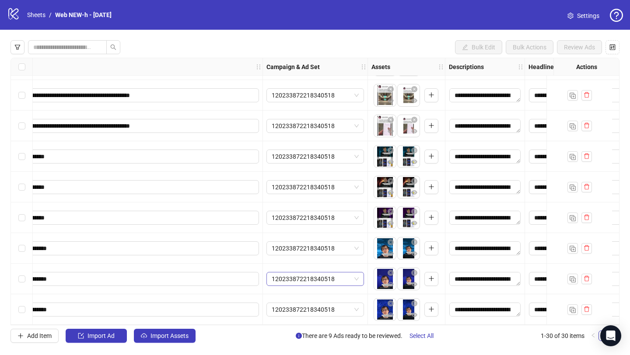
click at [335, 278] on span "120233872218340518" at bounding box center [315, 279] width 87 height 13
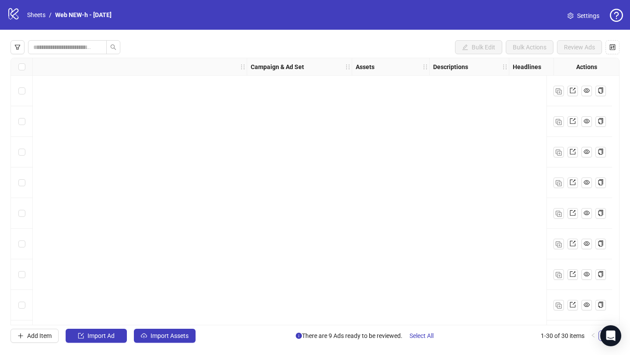
scroll to position [673, 193]
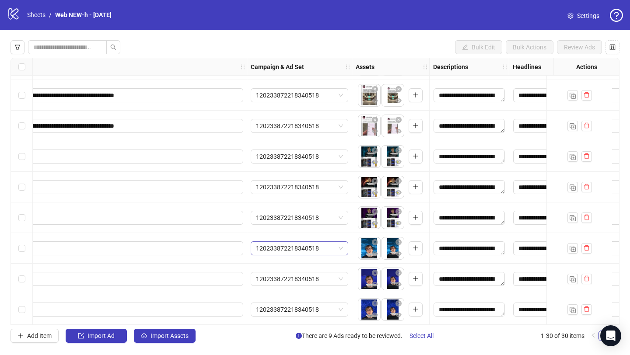
click at [343, 245] on div "120233872218340518" at bounding box center [300, 249] width 98 height 14
click at [329, 233] on div "120233872218340518" at bounding box center [299, 248] width 105 height 31
click at [325, 245] on span "120233872218340518" at bounding box center [299, 248] width 87 height 13
click at [340, 245] on icon "loading" at bounding box center [340, 248] width 7 height 7
click at [305, 244] on span "120233872218340518" at bounding box center [299, 248] width 87 height 13
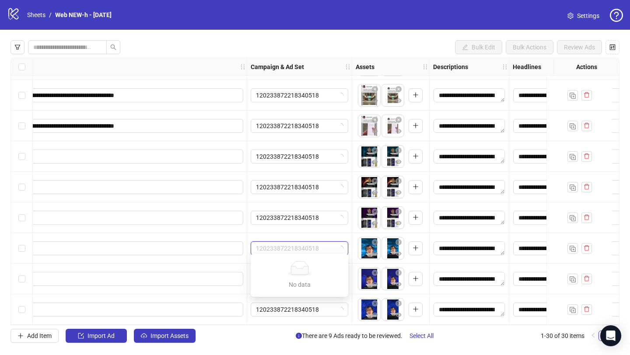
click at [323, 237] on div "120233872218340518" at bounding box center [299, 248] width 105 height 31
click at [354, 251] on div "To pick up a draggable item, press the space bar. While dragging, use the arrow…" at bounding box center [390, 248] width 77 height 31
click at [341, 247] on span "120233872218340518" at bounding box center [299, 248] width 87 height 13
click at [332, 234] on div "120233872218340518" at bounding box center [299, 248] width 105 height 31
click at [341, 250] on span "120233872218340518" at bounding box center [299, 248] width 87 height 13
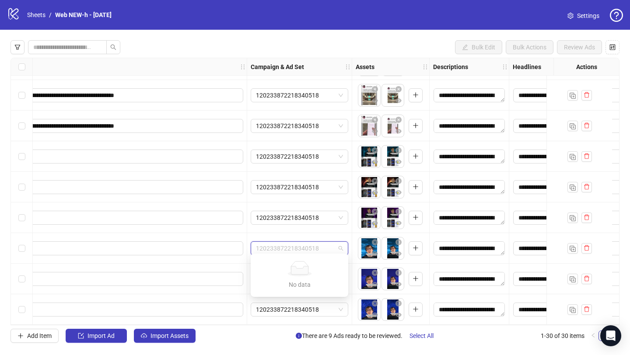
click at [343, 233] on div "120233872218340518" at bounding box center [299, 248] width 105 height 31
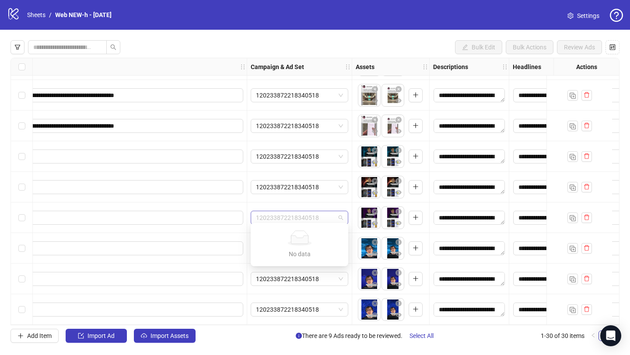
click at [340, 218] on span "120233872218340518" at bounding box center [299, 217] width 87 height 13
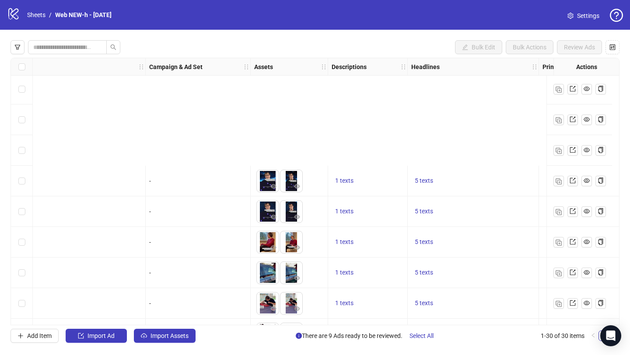
scroll to position [555, 294]
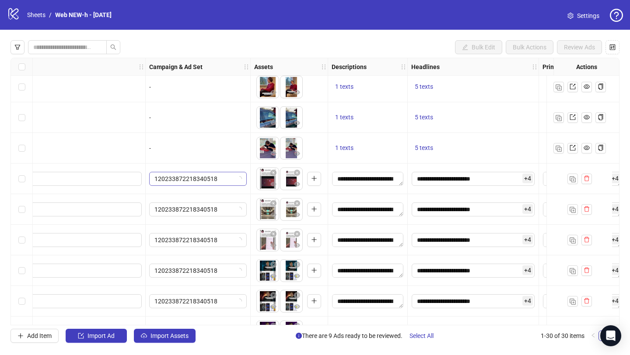
click at [231, 182] on span "120233872218340518" at bounding box center [197, 178] width 87 height 13
click at [251, 171] on div "To pick up a draggable item, press the space bar. While dragging, use the arrow…" at bounding box center [289, 179] width 77 height 31
click at [238, 177] on span "120233872218340518" at bounding box center [197, 178] width 87 height 13
click at [249, 164] on div "120233872218340518" at bounding box center [198, 179] width 105 height 31
click at [238, 180] on span "120233872218340518" at bounding box center [197, 178] width 87 height 13
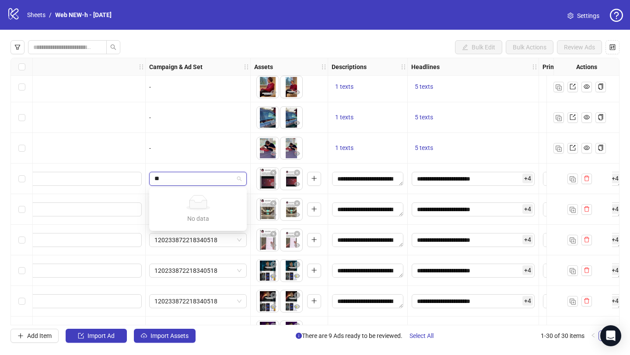
type input "*"
click at [250, 168] on div "120233872218340518" at bounding box center [198, 179] width 105 height 31
click at [239, 181] on span "120233872218340518" at bounding box center [197, 178] width 87 height 13
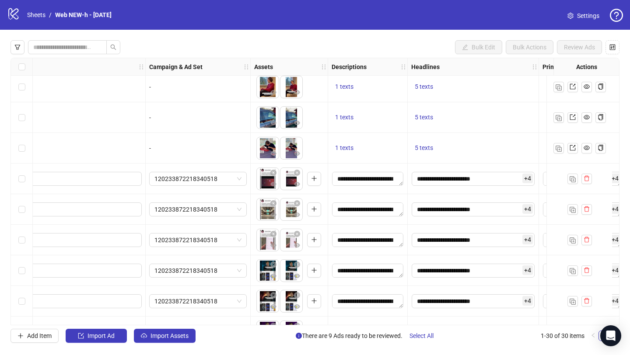
click at [252, 172] on div "To pick up a draggable item, press the space bar. While dragging, use the arrow…" at bounding box center [289, 179] width 77 height 31
click at [233, 181] on span "120233872218340518" at bounding box center [197, 178] width 87 height 13
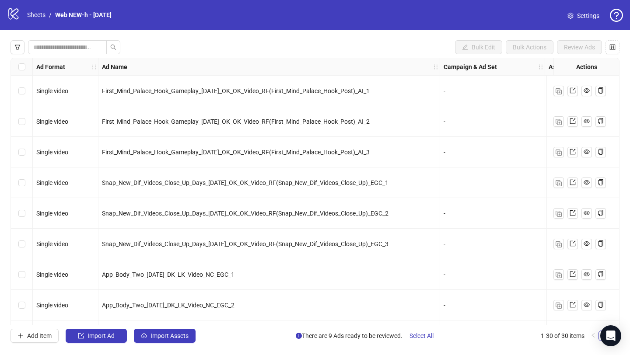
scroll to position [0, 210]
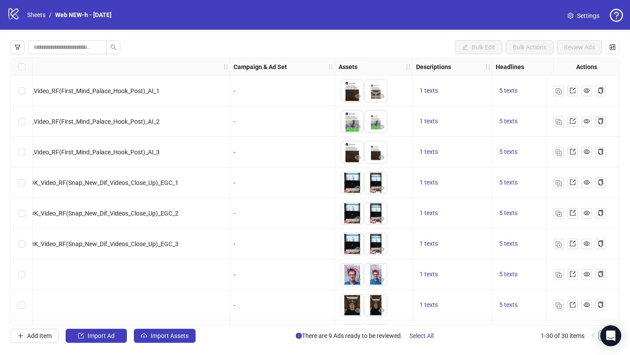
click at [264, 105] on div "-" at bounding box center [282, 91] width 105 height 31
